Goal: Task Accomplishment & Management: Manage account settings

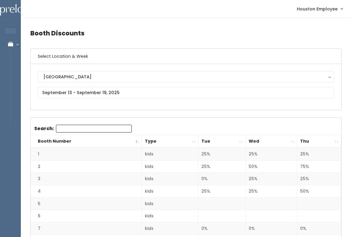
click at [12, 44] on icon at bounding box center [10, 44] width 21 height 5
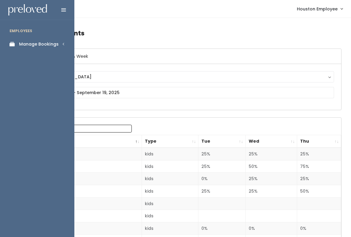
click at [40, 44] on div "Manage Bookings" at bounding box center [39, 44] width 40 height 6
click at [45, 57] on div "Booths by Week" at bounding box center [36, 60] width 35 height 6
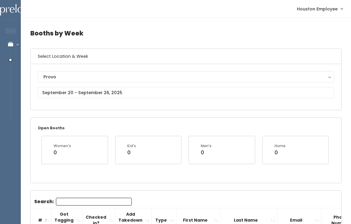
click at [57, 80] on button "Provo" at bounding box center [186, 76] width 296 height 11
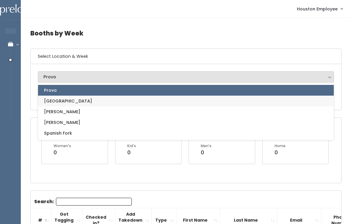
click at [64, 101] on link "[GEOGRAPHIC_DATA]" at bounding box center [186, 100] width 296 height 11
select select "5"
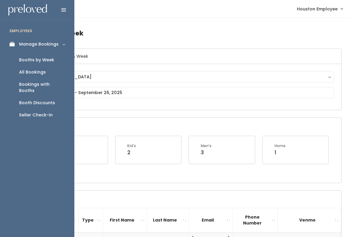
click at [14, 42] on icon at bounding box center [14, 44] width 8 height 5
click at [49, 42] on div "Manage Bookings" at bounding box center [39, 44] width 40 height 6
click at [46, 59] on div "Booths by Week" at bounding box center [36, 60] width 35 height 6
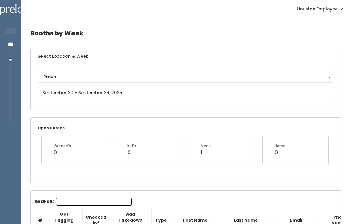
click at [69, 77] on div "Provo" at bounding box center [185, 76] width 285 height 7
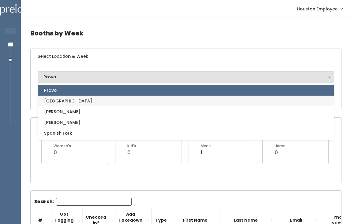
click at [77, 99] on link "[GEOGRAPHIC_DATA]" at bounding box center [186, 100] width 296 height 11
select select "5"
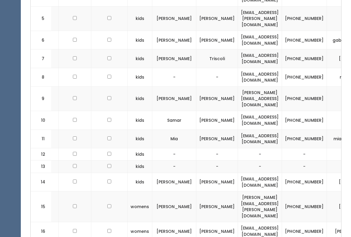
scroll to position [306, 0]
